Goal: Check status: Check status

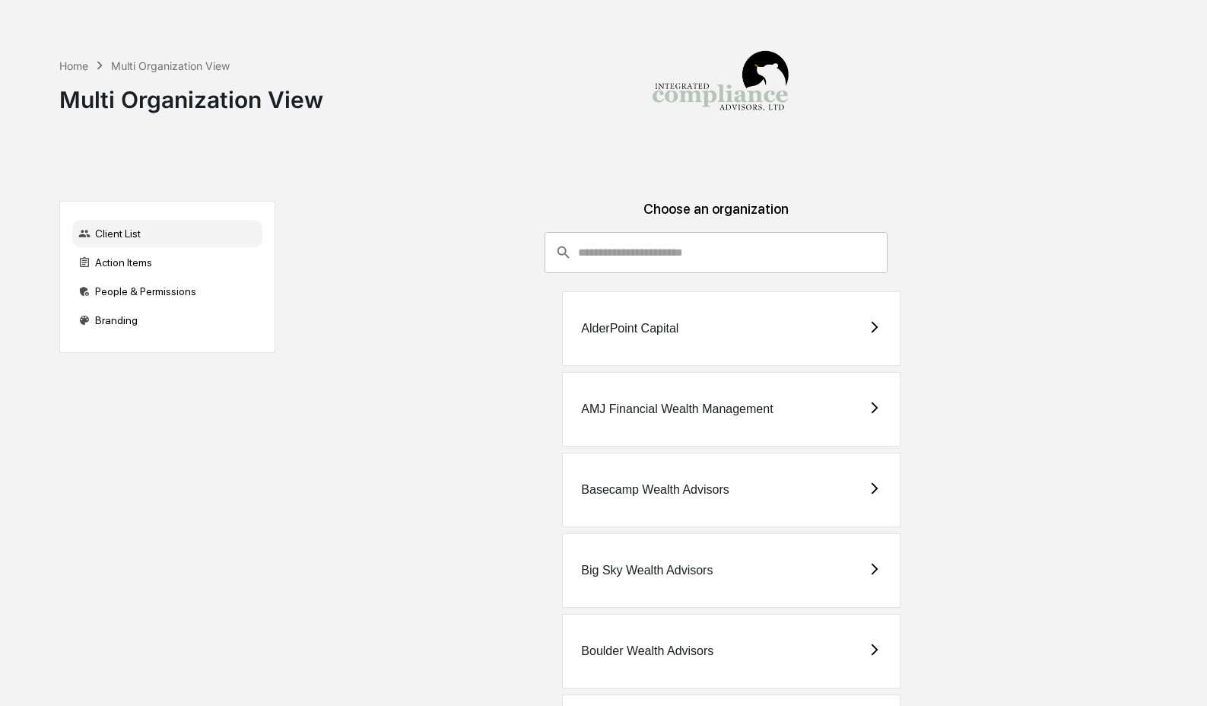
click at [142, 163] on div "Home Multi Organization View Multi Organization View" at bounding box center [602, 88] width 1086 height 176
click at [232, 267] on div "Action Items" at bounding box center [167, 262] width 190 height 27
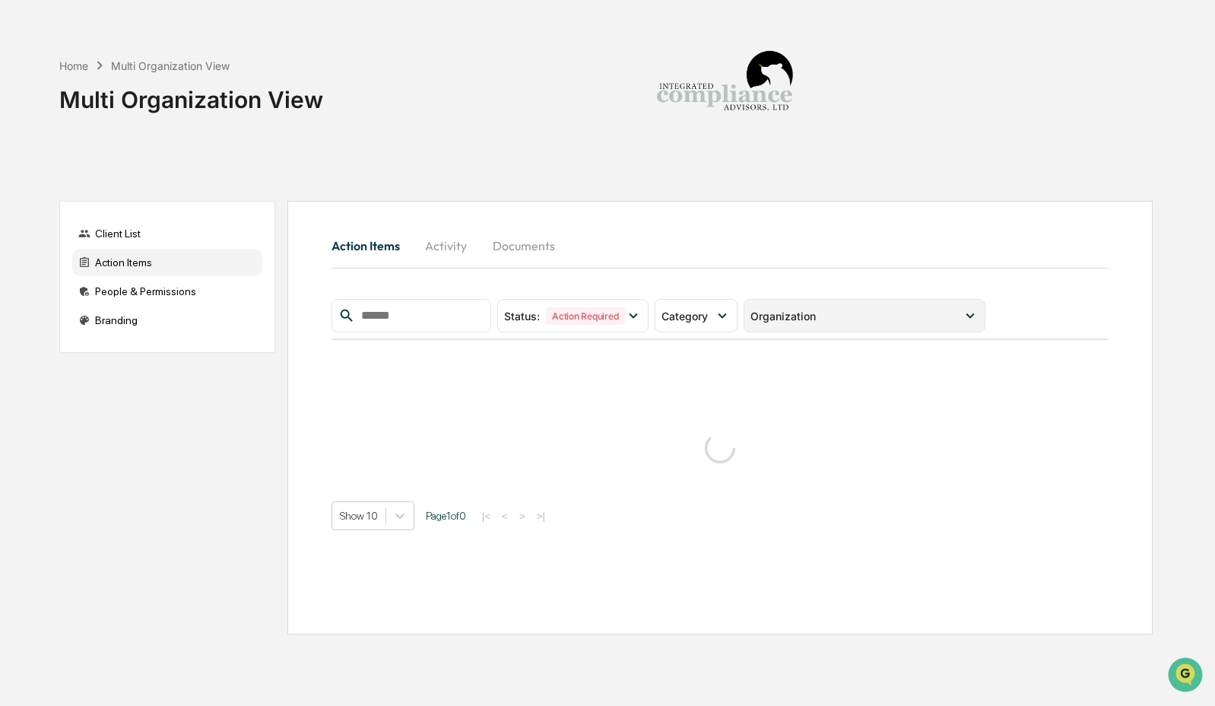
click at [881, 316] on div "Organization" at bounding box center [856, 316] width 211 height 13
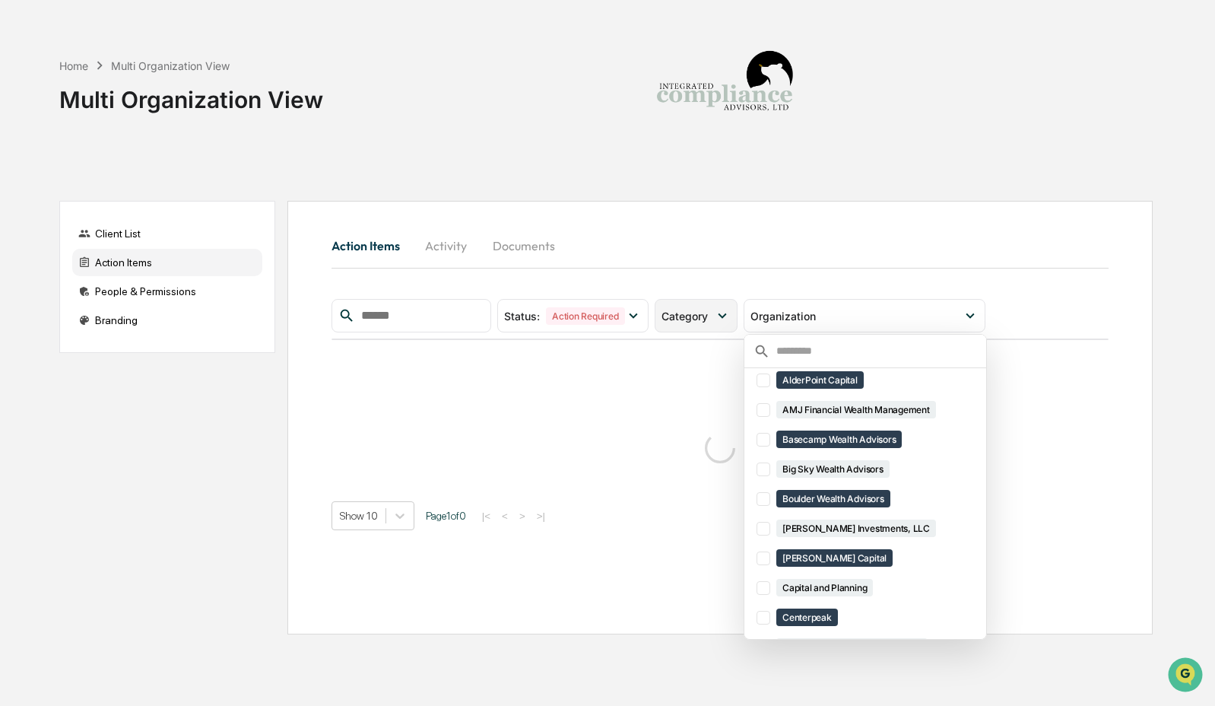
click at [727, 313] on icon at bounding box center [722, 315] width 17 height 17
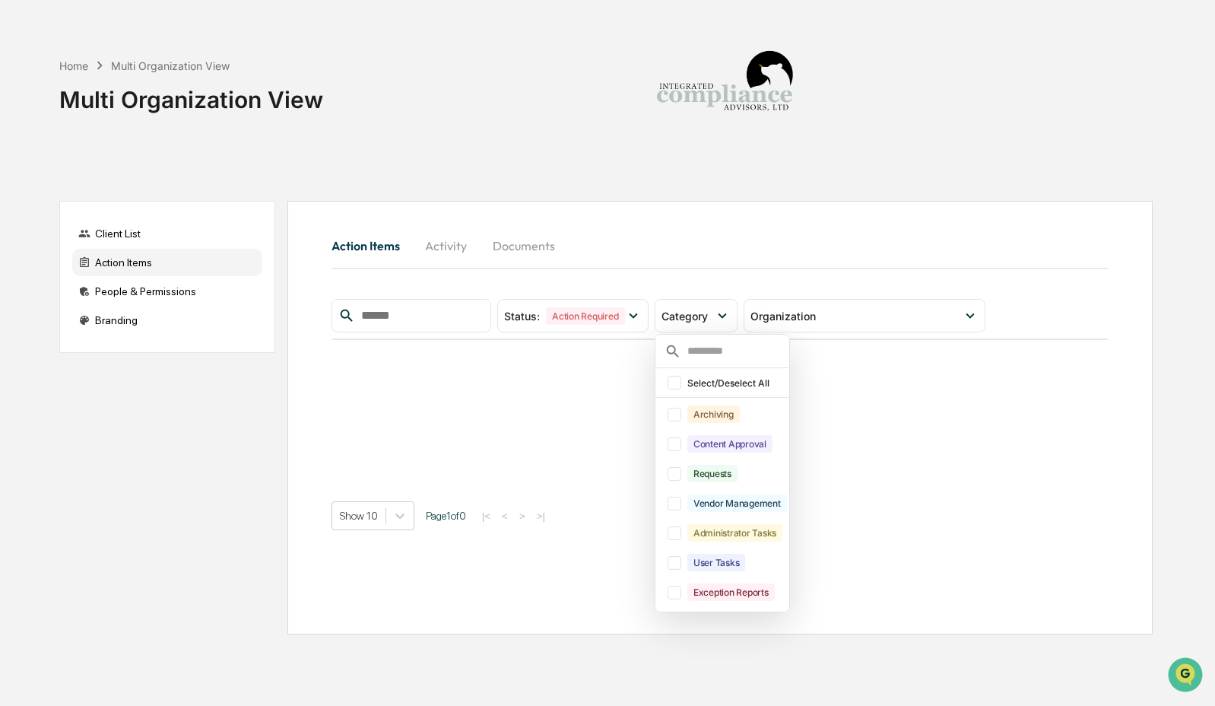
scroll to position [0, 0]
click at [700, 440] on div "Content Approval" at bounding box center [730, 443] width 85 height 17
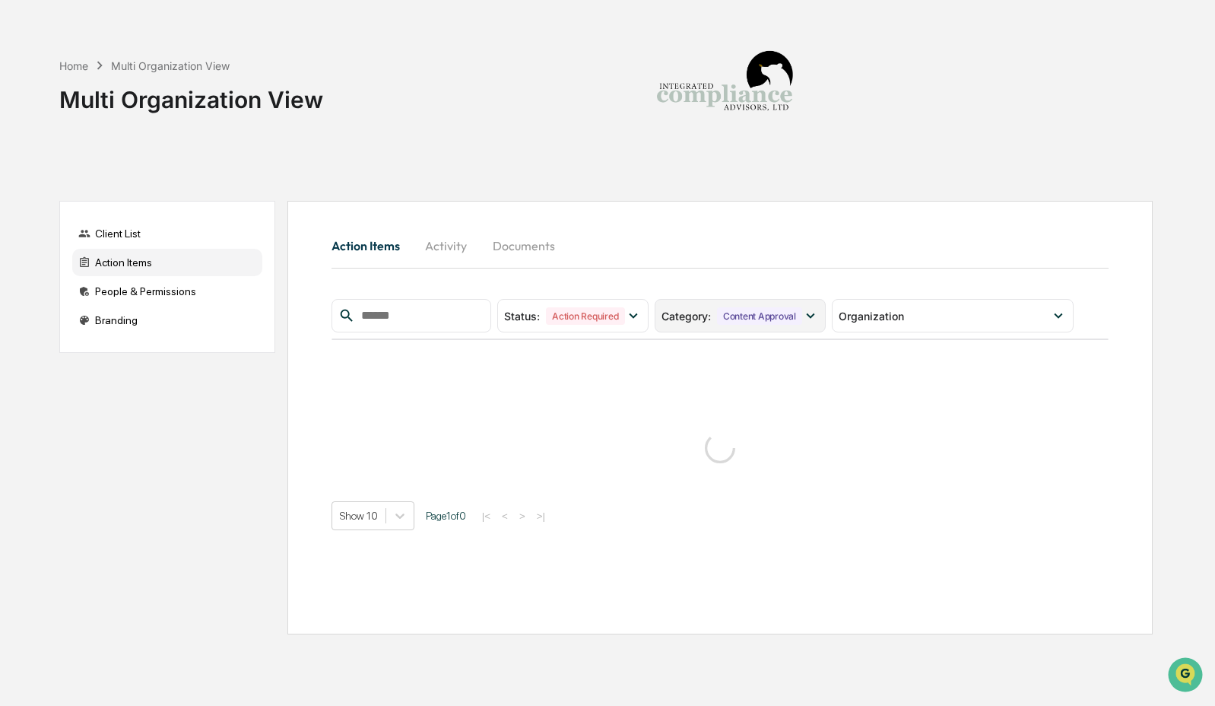
click at [707, 302] on div "Category : Content Approval" at bounding box center [740, 315] width 171 height 33
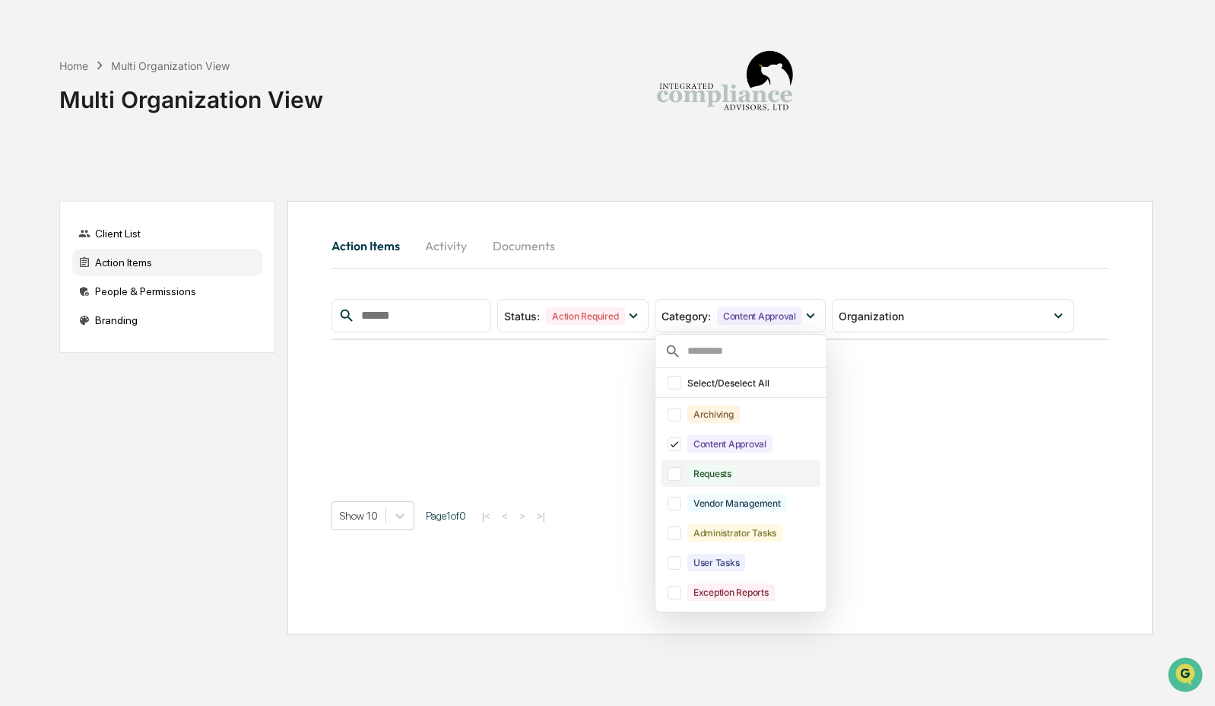
click at [703, 469] on div "Requests" at bounding box center [713, 473] width 50 height 17
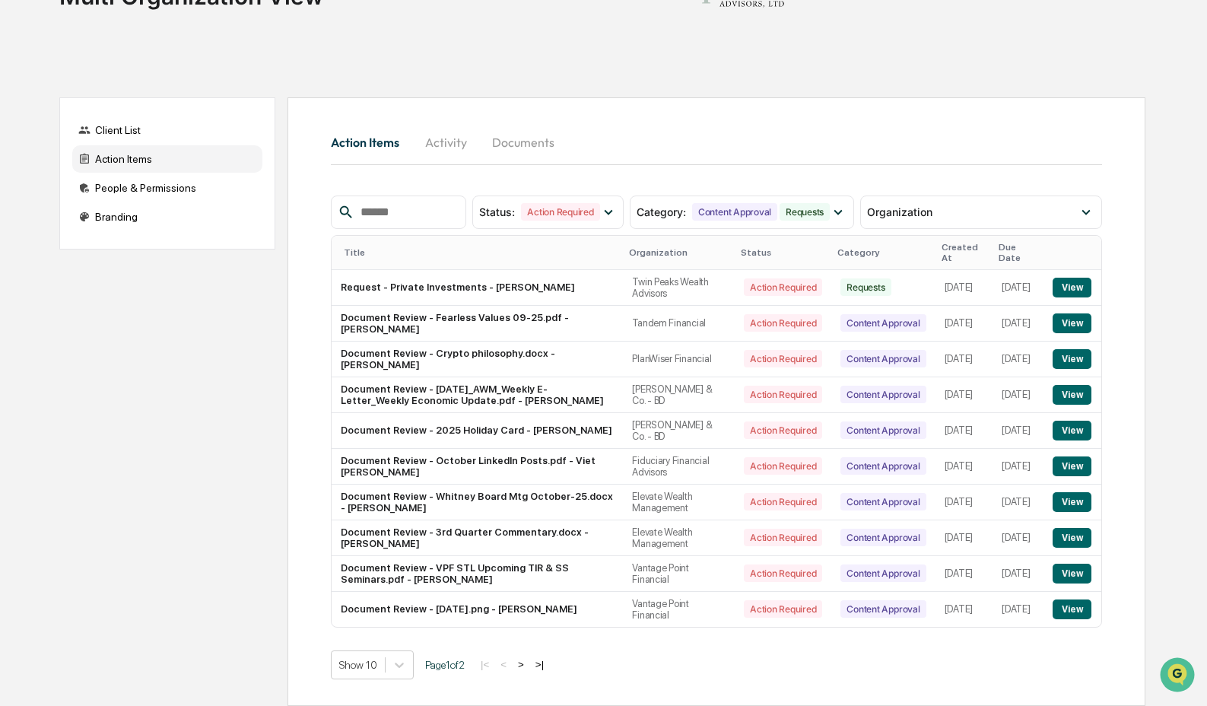
scroll to position [121, 0]
click at [1071, 459] on button "View" at bounding box center [1072, 466] width 39 height 20
